Goal: Task Accomplishment & Management: Use online tool/utility

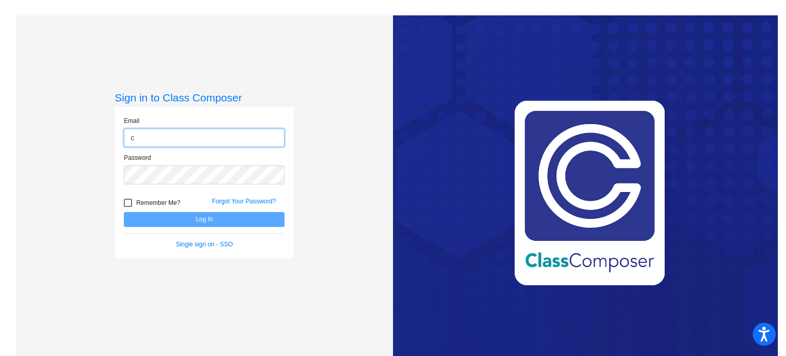
type input "[EMAIL_ADDRESS][DOMAIN_NAME]"
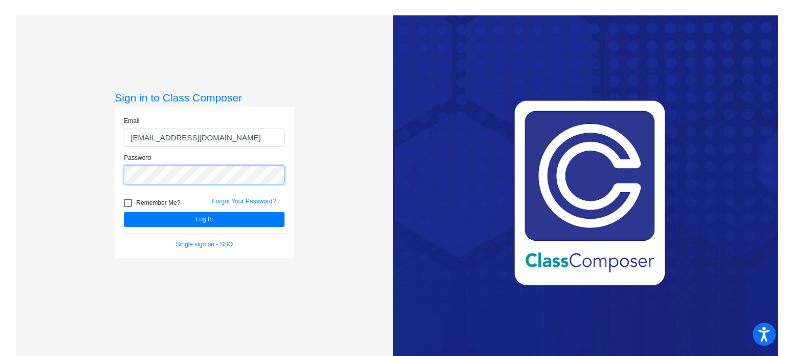
click at [124, 212] on button "Log In" at bounding box center [204, 219] width 161 height 15
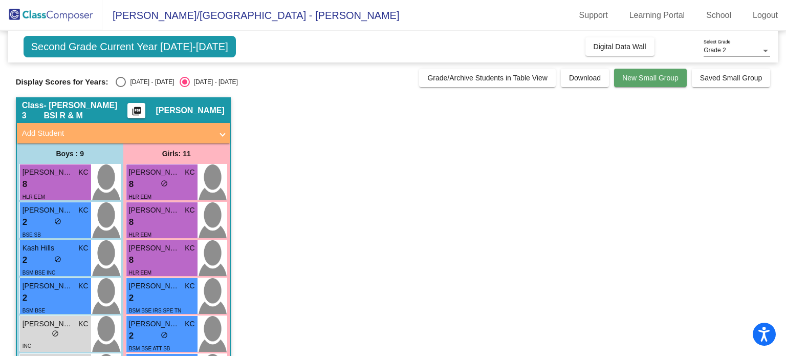
click at [629, 77] on span "New Small Group" at bounding box center [650, 78] width 56 height 8
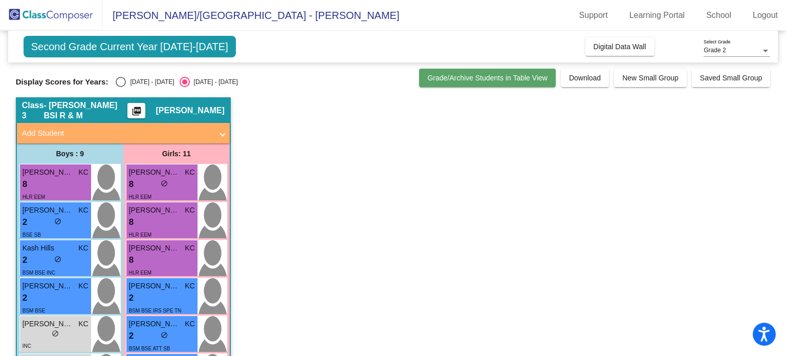
click at [514, 79] on span "Grade/Archive Students in Table View" at bounding box center [487, 78] width 120 height 8
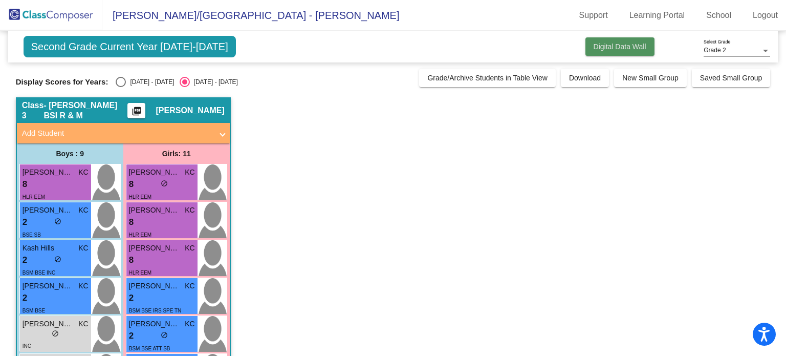
click at [616, 48] on span "Digital Data Wall" at bounding box center [619, 46] width 53 height 8
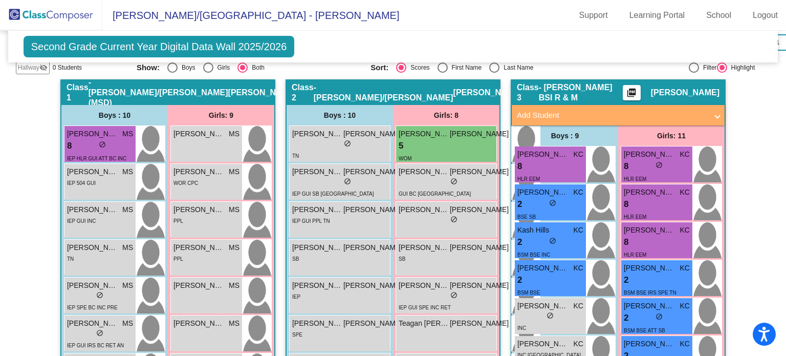
scroll to position [316, 0]
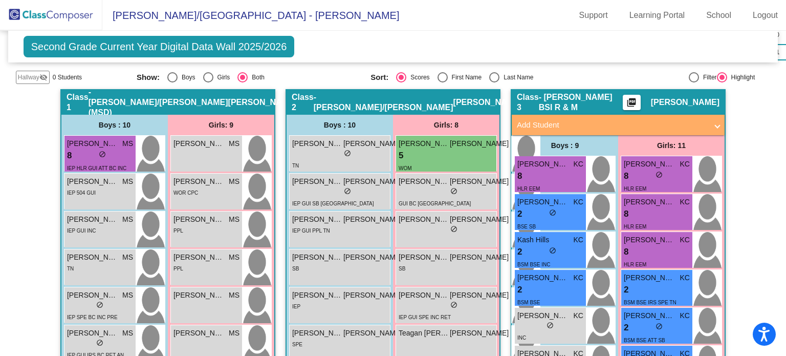
click at [694, 77] on div at bounding box center [694, 77] width 0 height 0
click at [693, 82] on input "Filter" at bounding box center [693, 82] width 1 height 1
radio input "true"
click at [717, 72] on div at bounding box center [722, 77] width 10 height 10
click at [721, 82] on input "Highlight" at bounding box center [721, 82] width 1 height 1
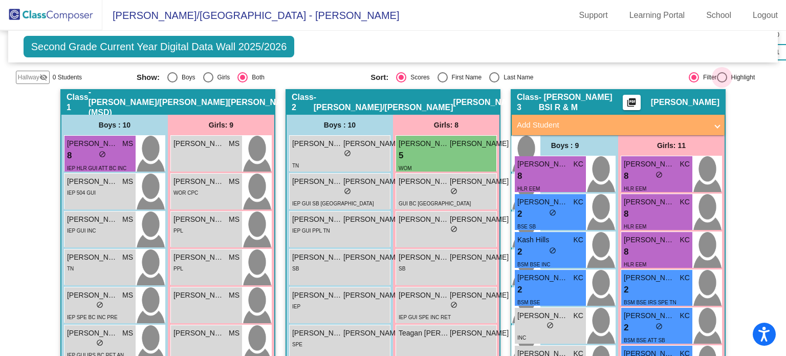
radio input "true"
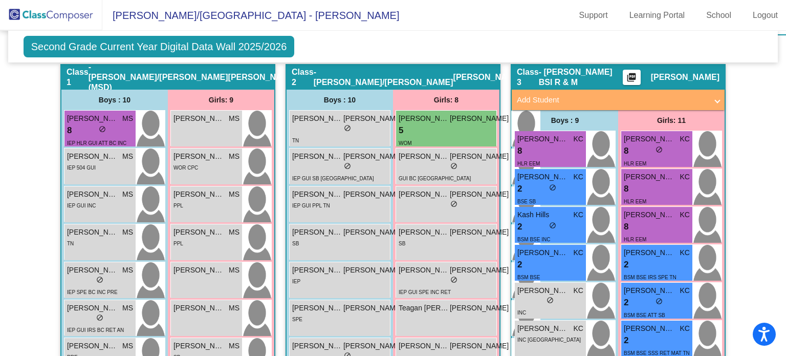
scroll to position [328, 0]
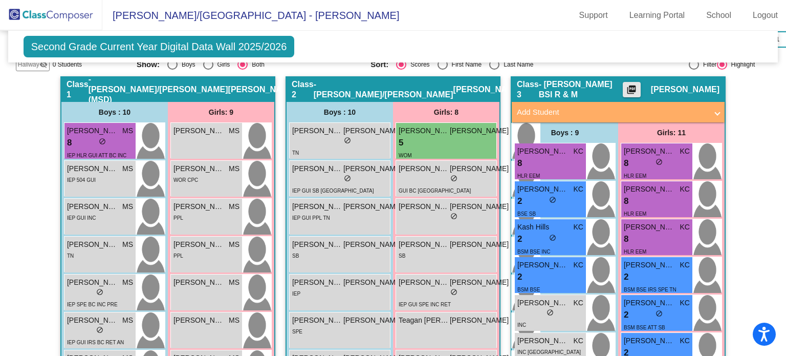
click at [635, 84] on mat-icon "picture_as_pdf" at bounding box center [631, 91] width 12 height 14
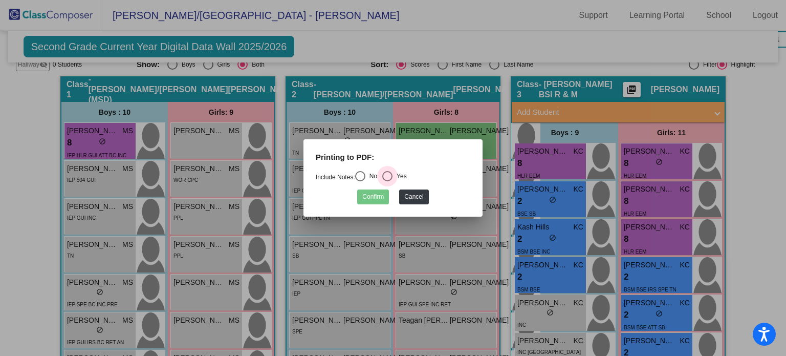
click at [391, 173] on div "Select an option" at bounding box center [387, 176] width 10 height 10
click at [387, 181] on input "Yes" at bounding box center [387, 181] width 1 height 1
radio input "true"
click at [374, 198] on button "Confirm" at bounding box center [373, 196] width 32 height 15
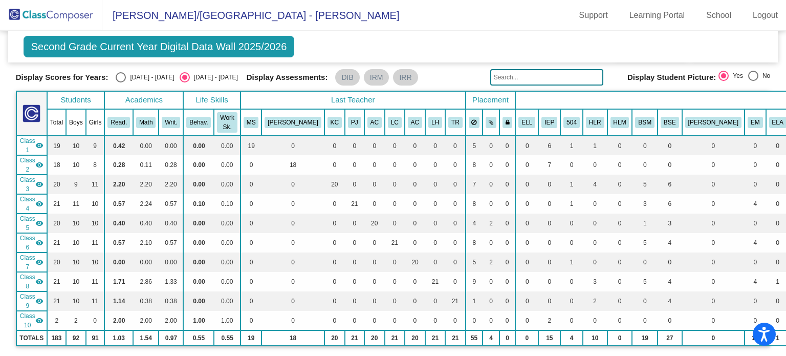
scroll to position [0, 0]
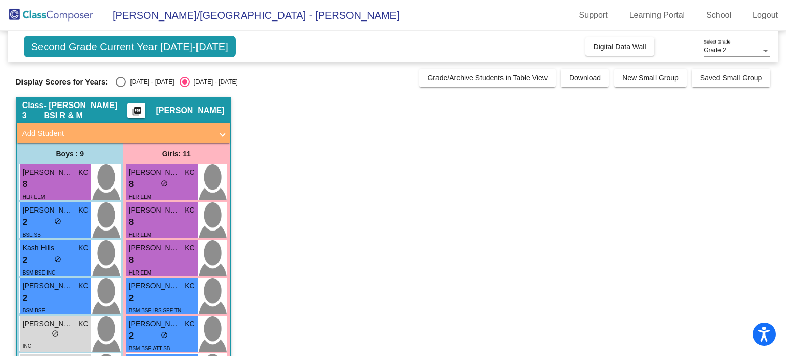
click at [141, 109] on mat-icon "picture_as_pdf" at bounding box center [136, 113] width 12 height 14
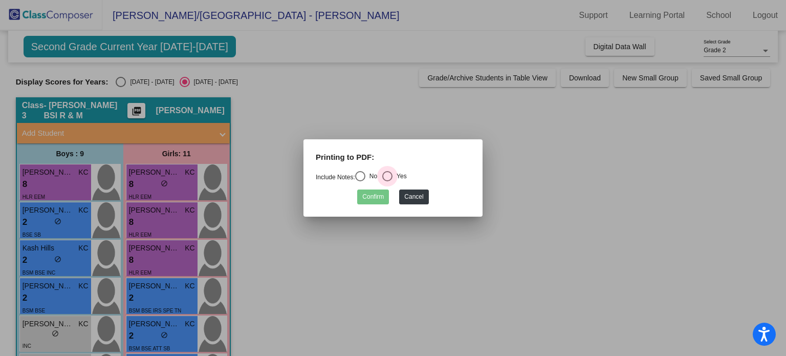
click at [390, 174] on div "Select an option" at bounding box center [387, 176] width 10 height 10
click at [387, 181] on input "Yes" at bounding box center [387, 181] width 1 height 1
radio input "true"
click at [373, 200] on button "Confirm" at bounding box center [373, 196] width 32 height 15
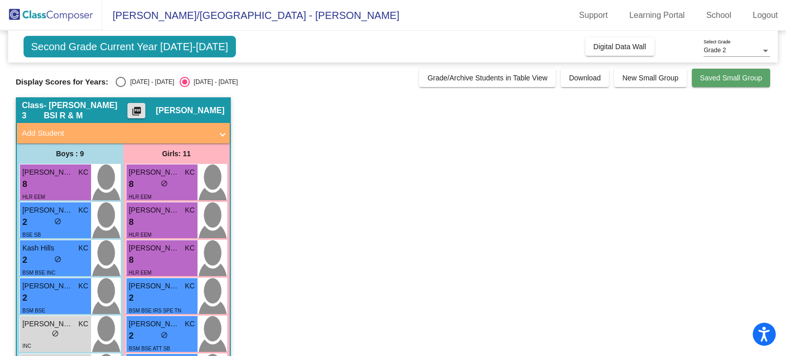
click at [713, 77] on span "Saved Small Group" at bounding box center [731, 78] width 62 height 8
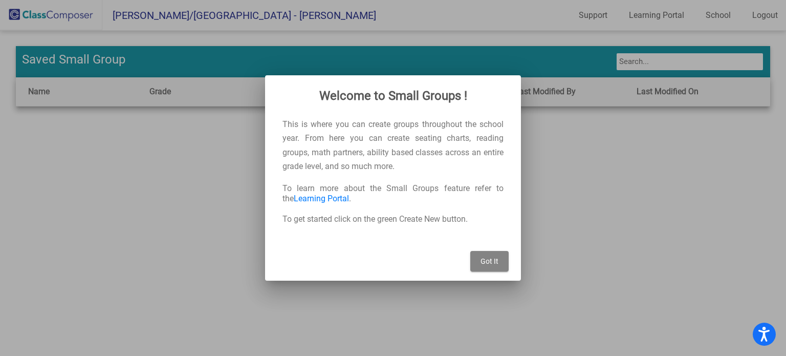
click at [495, 261] on span "Got It" at bounding box center [489, 261] width 18 height 8
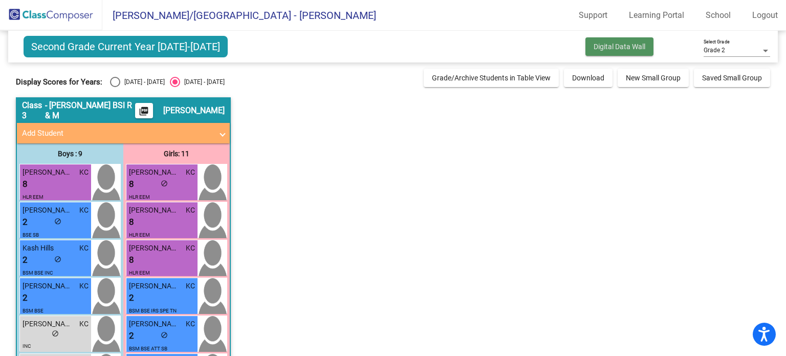
click at [609, 46] on span "Digital Data Wall" at bounding box center [619, 46] width 52 height 8
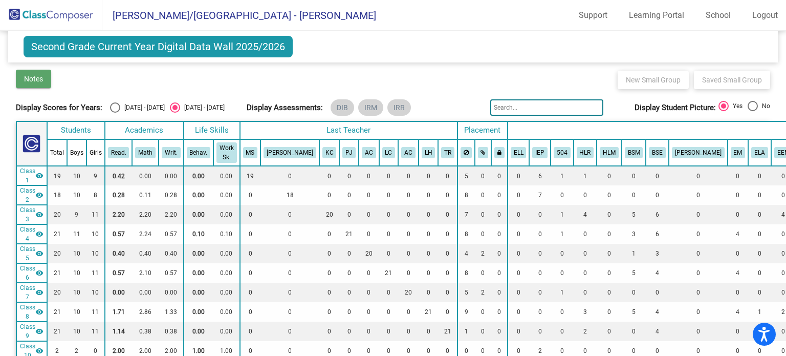
click at [39, 79] on span "Notes" at bounding box center [33, 79] width 19 height 8
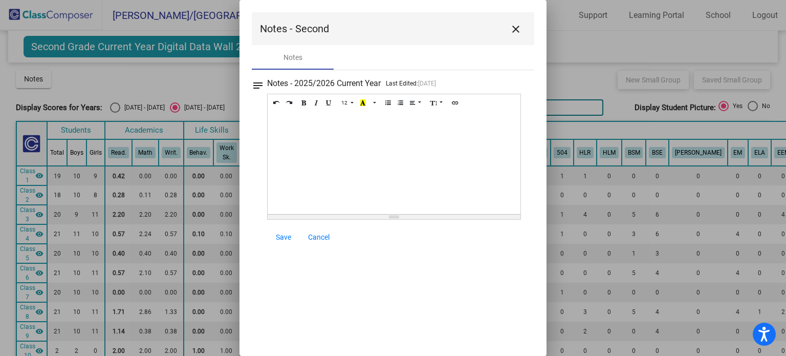
click at [515, 26] on mat-icon "close" at bounding box center [516, 29] width 12 height 12
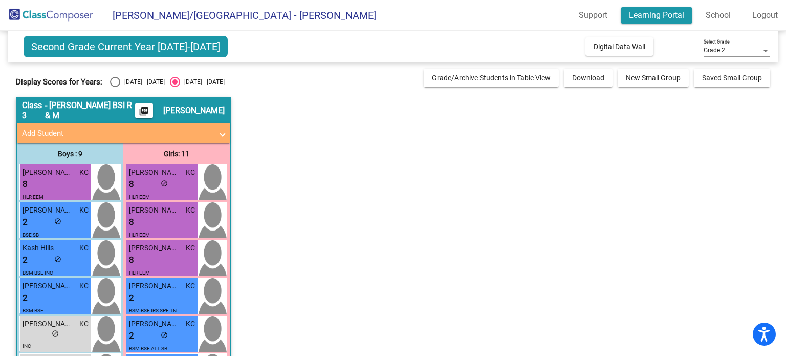
click at [670, 17] on link "Learning Portal" at bounding box center [657, 15] width 72 height 16
click at [223, 132] on span at bounding box center [222, 133] width 4 height 12
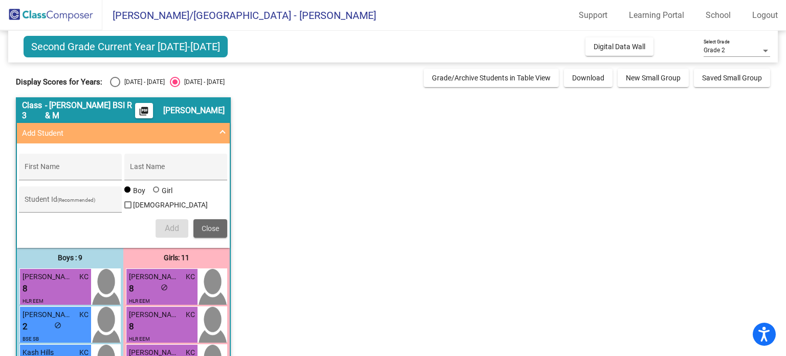
click at [204, 225] on span "Close" at bounding box center [210, 228] width 17 height 8
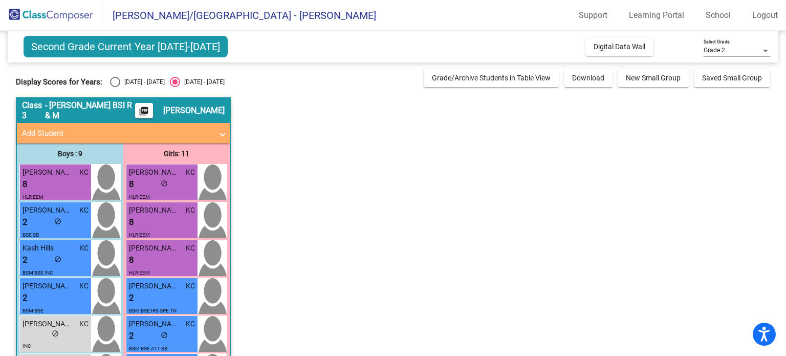
click at [765, 48] on div at bounding box center [765, 50] width 9 height 7
click at [765, 49] on span "Grade 2" at bounding box center [736, 50] width 67 height 18
